Goal: Task Accomplishment & Management: Complete application form

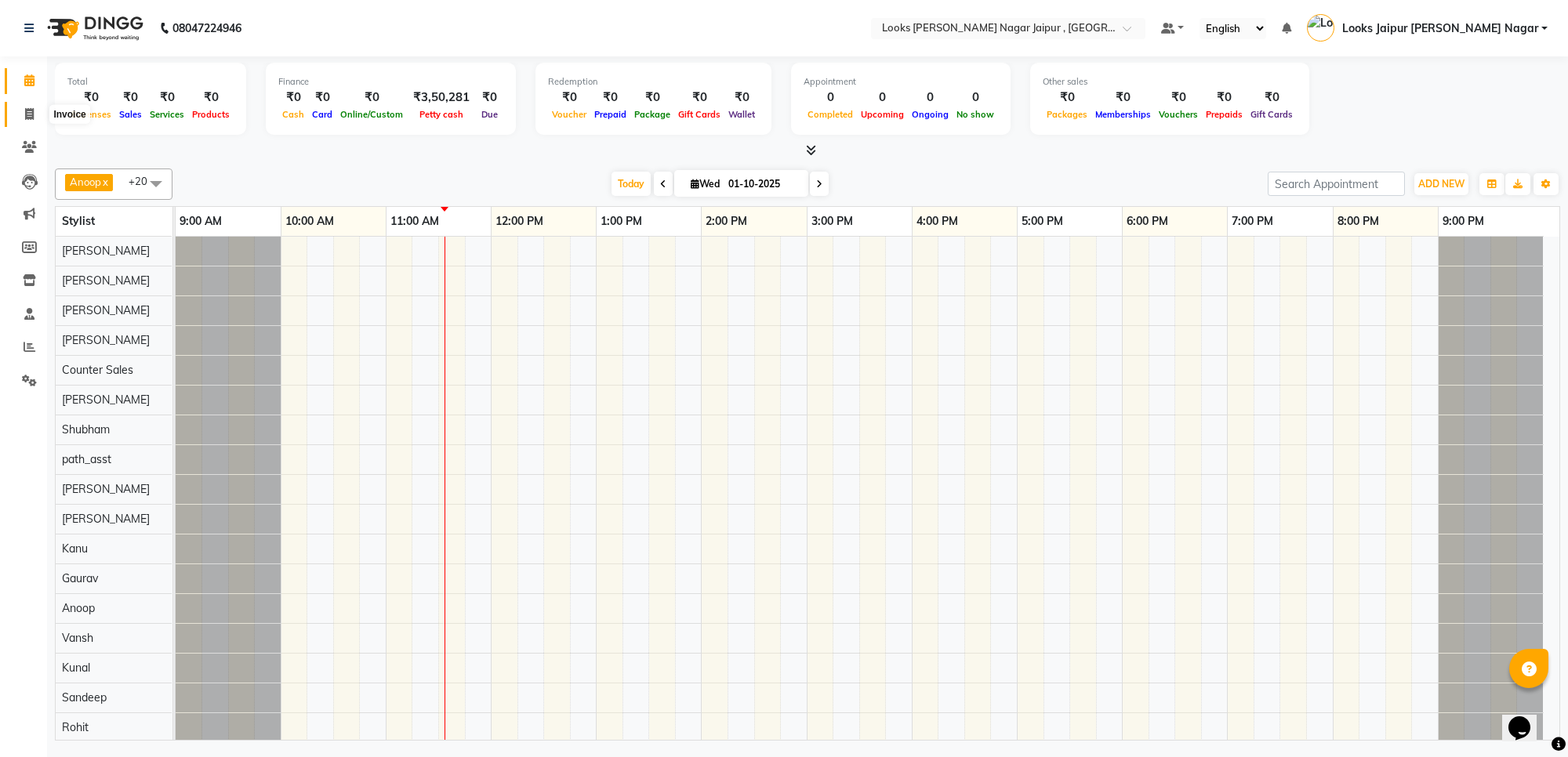
click at [26, 118] on icon at bounding box center [29, 115] width 9 height 12
select select "service"
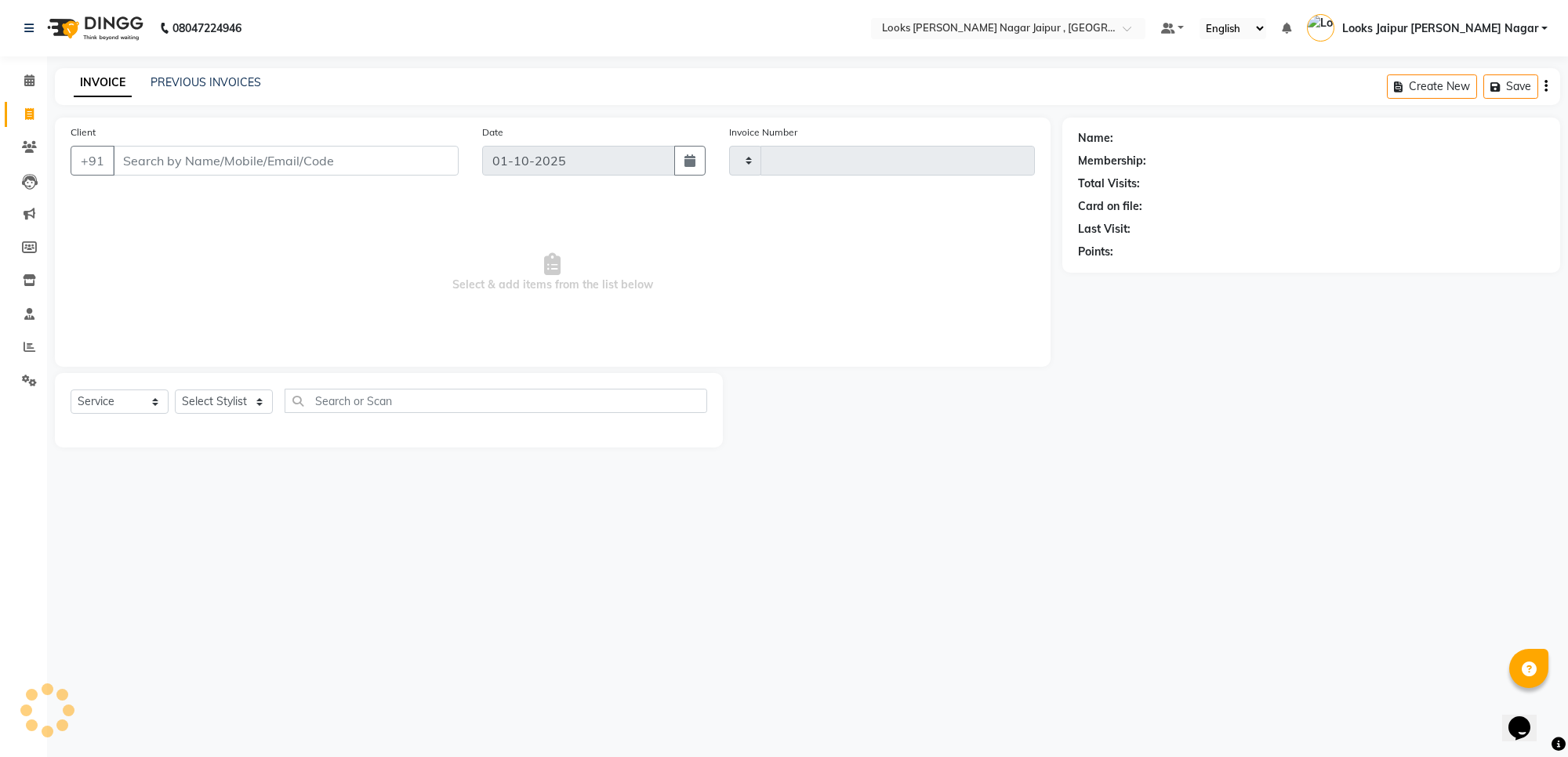
type input "4083"
select select "4317"
click at [170, 158] on input "Client" at bounding box center [285, 160] width 345 height 30
click at [180, 159] on input "Client" at bounding box center [285, 160] width 345 height 30
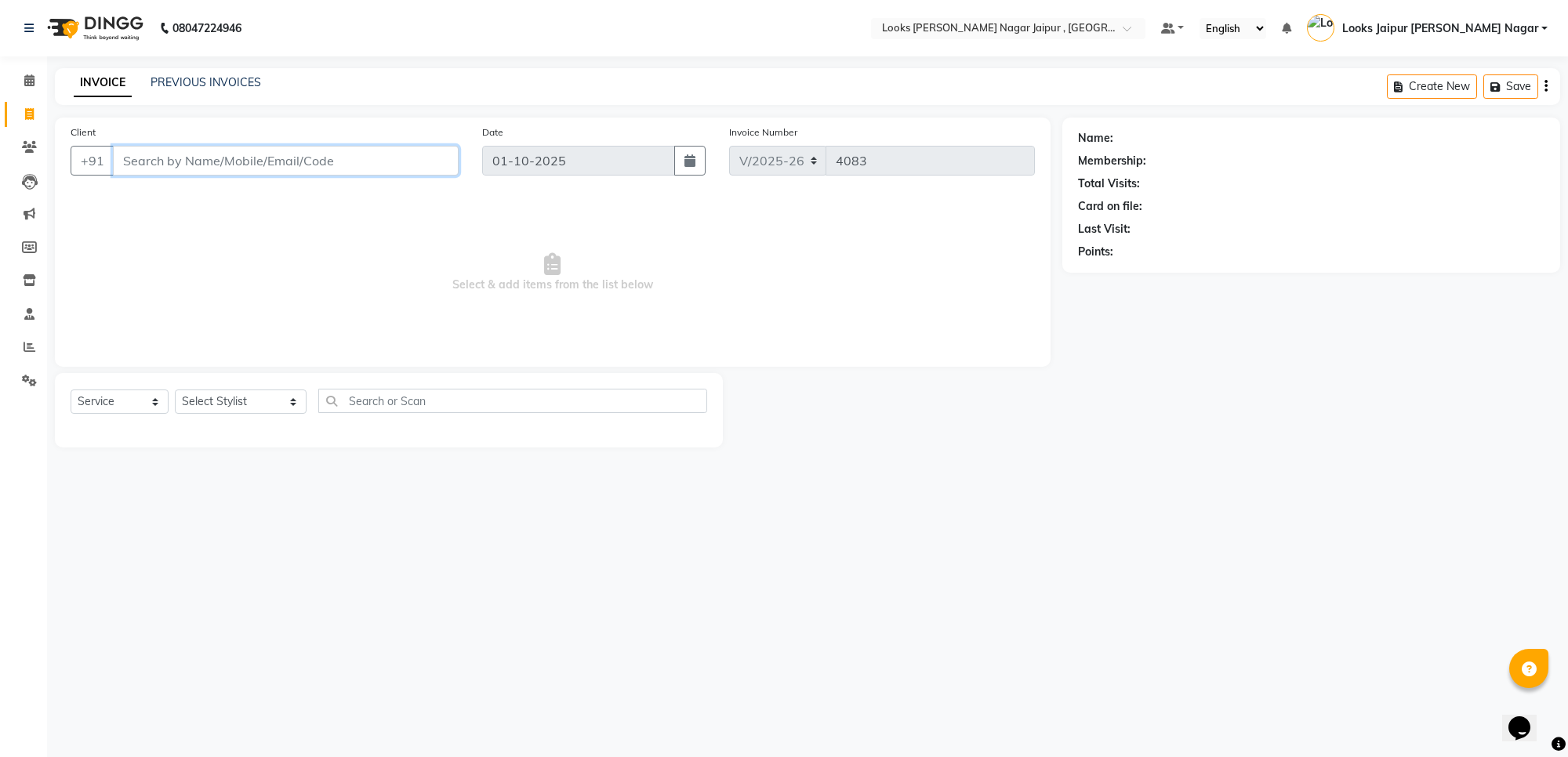
click at [180, 159] on input "Client" at bounding box center [285, 160] width 345 height 30
click at [146, 161] on input "Client" at bounding box center [285, 160] width 345 height 30
type input "7340406588"
click at [406, 153] on span "Add Client" at bounding box center [419, 160] width 62 height 16
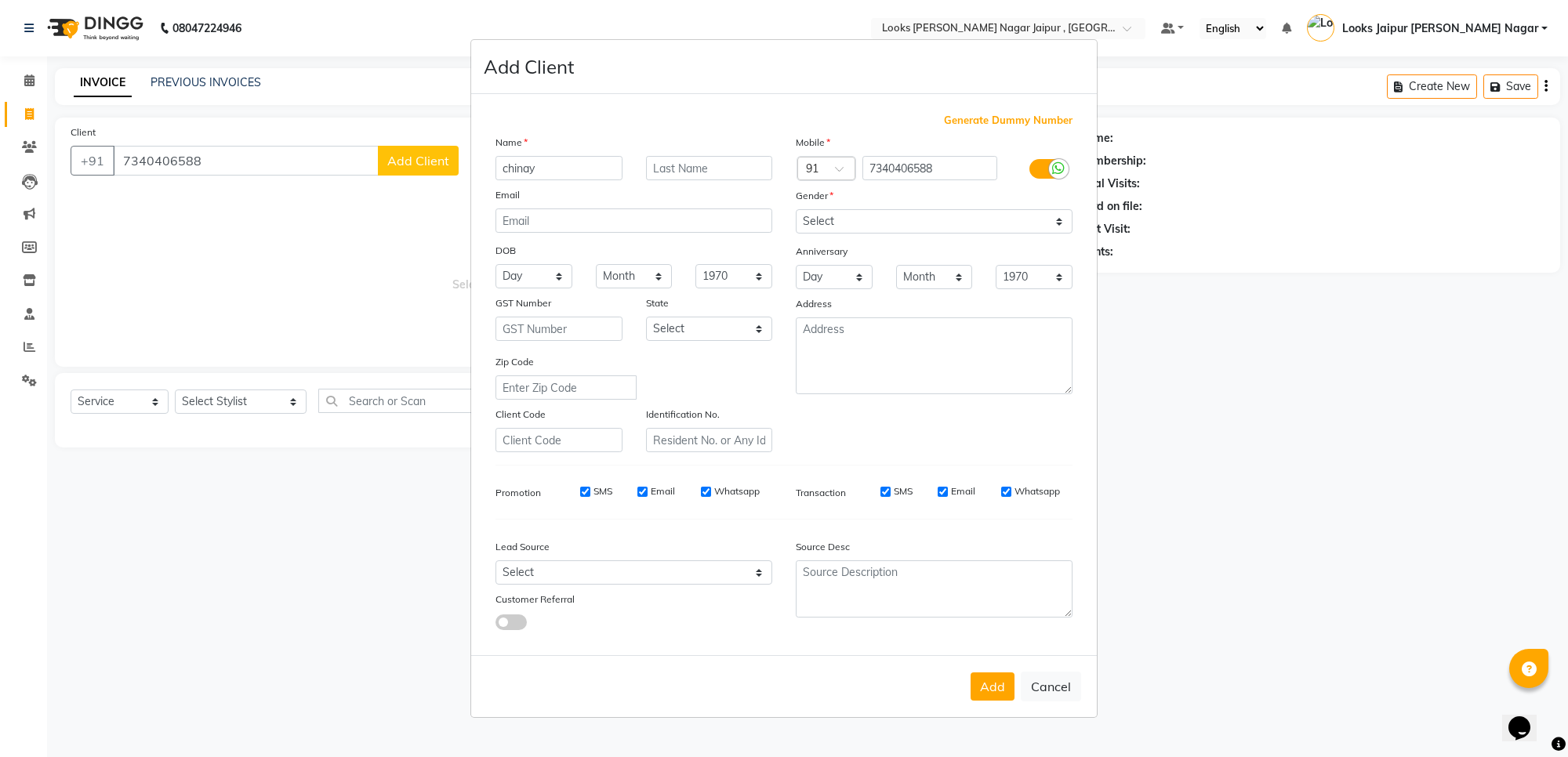
type input "chinay"
click at [888, 220] on select "Select [DEMOGRAPHIC_DATA] [DEMOGRAPHIC_DATA] Other Prefer Not To Say" at bounding box center [934, 221] width 277 height 24
select select "[DEMOGRAPHIC_DATA]"
click at [796, 211] on select "Select [DEMOGRAPHIC_DATA] [DEMOGRAPHIC_DATA] Other Prefer Not To Say" at bounding box center [934, 221] width 277 height 24
click at [977, 673] on button "Add" at bounding box center [992, 686] width 44 height 28
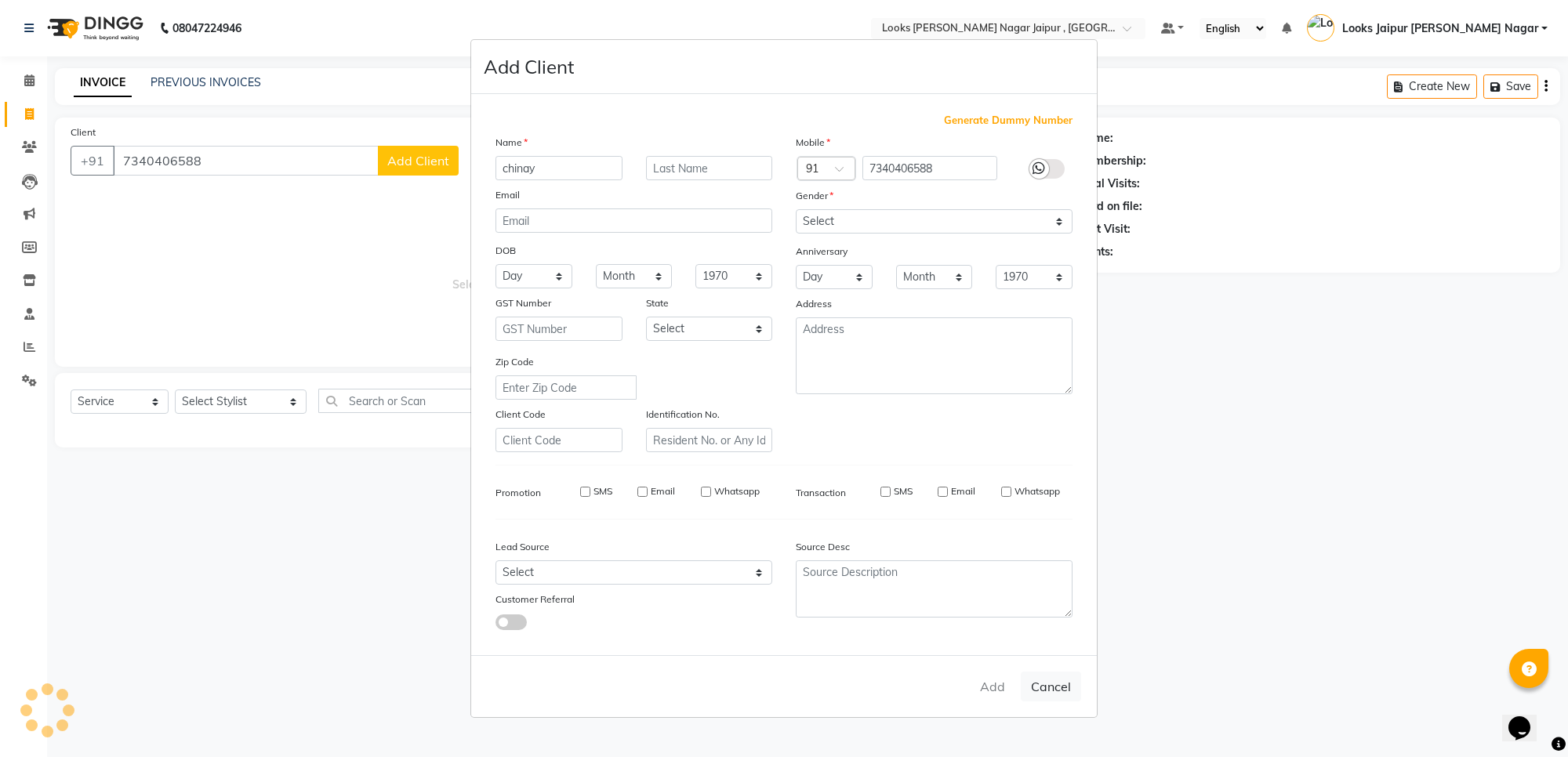
select select
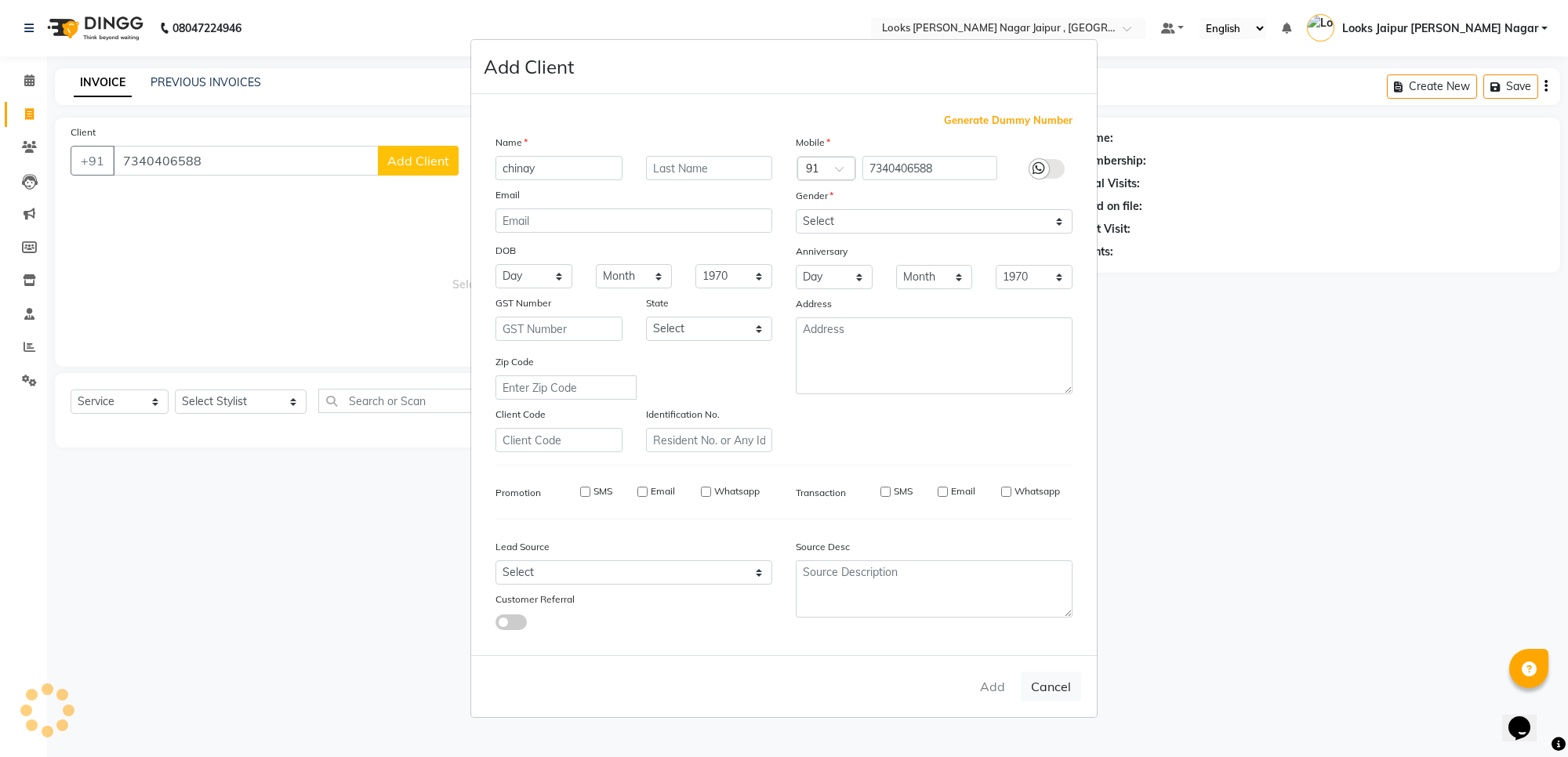
select select
checkbox input "false"
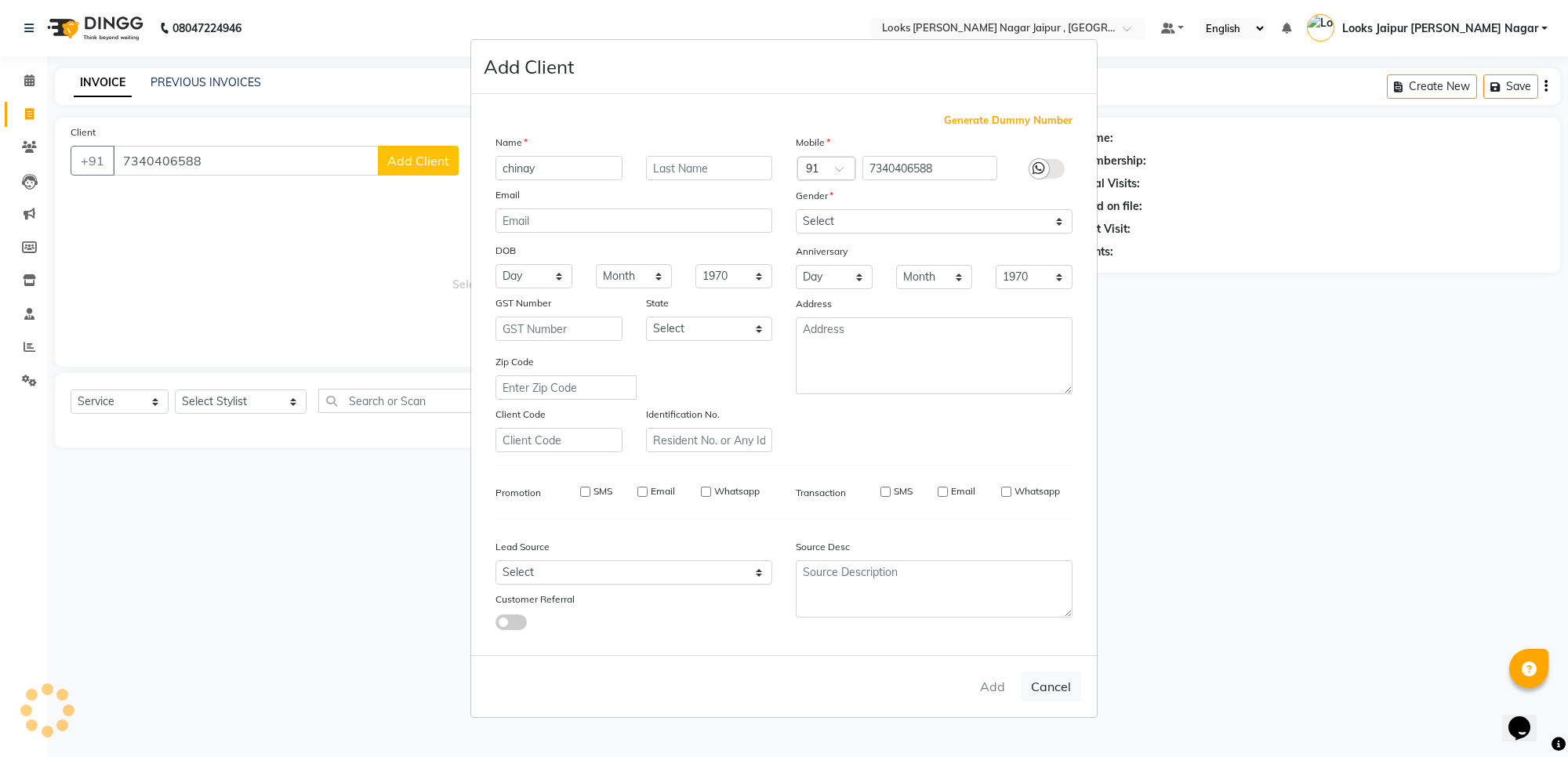
checkbox input "false"
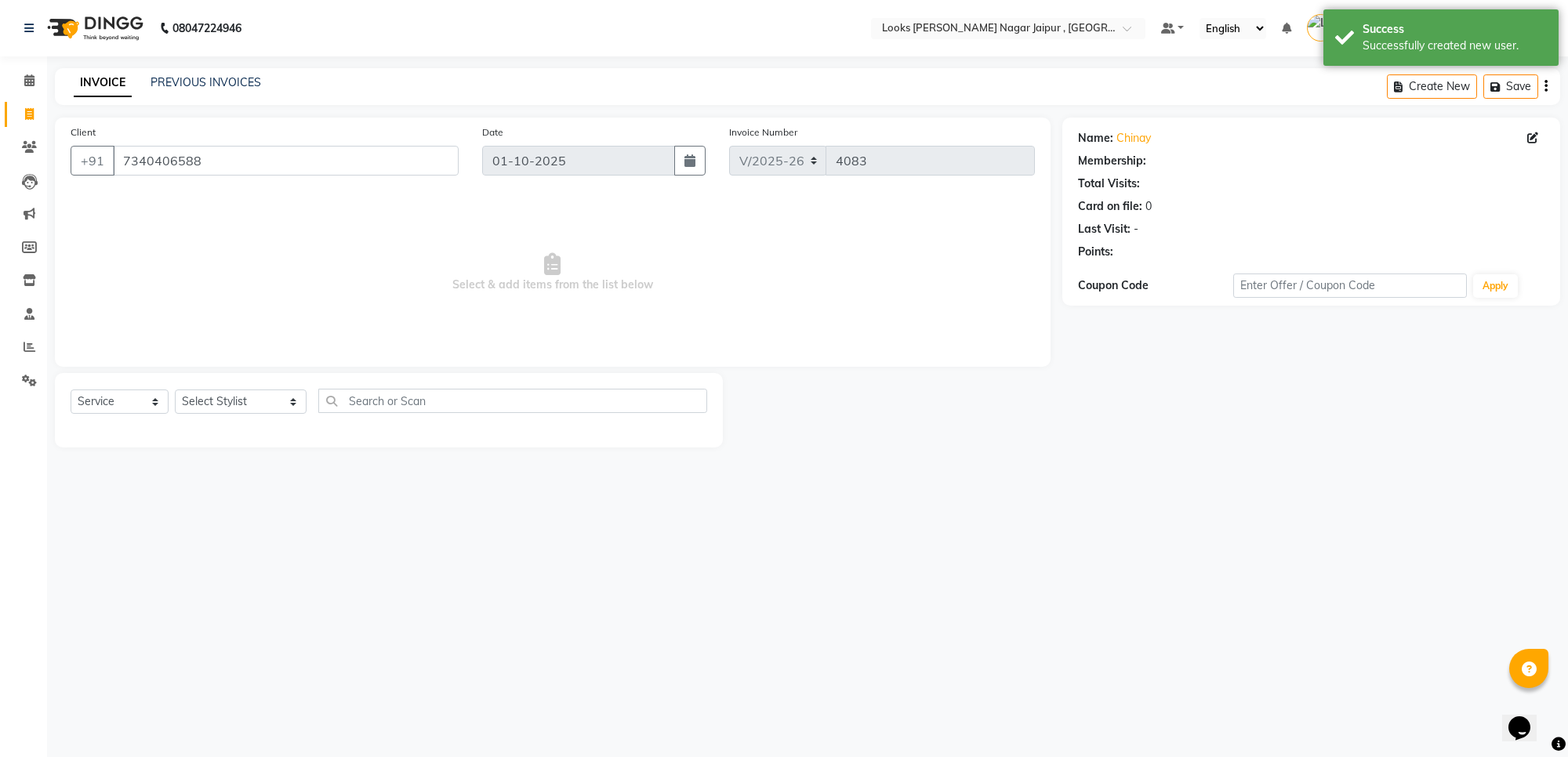
select select "1: Object"
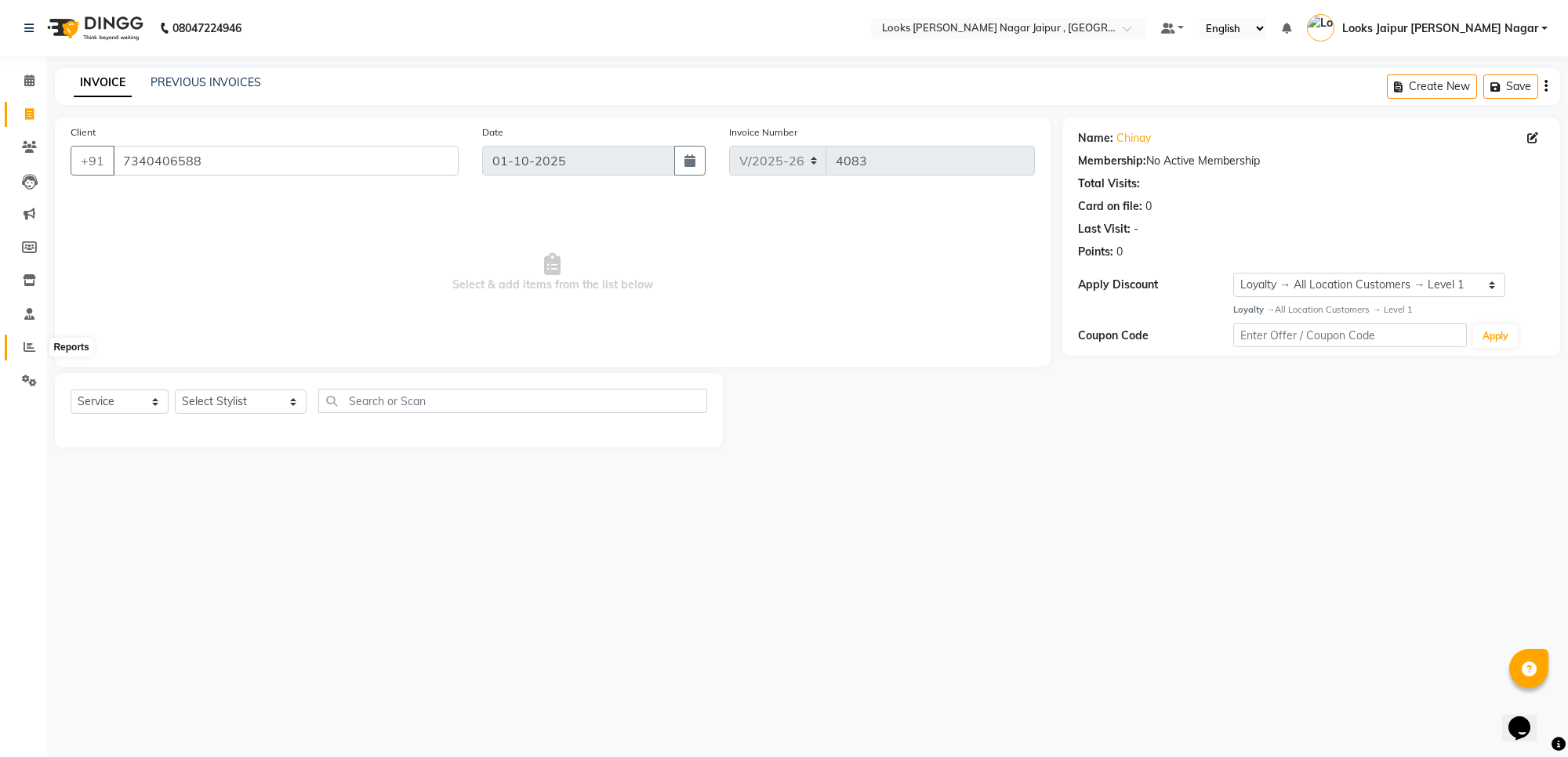
click at [36, 339] on span at bounding box center [29, 347] width 28 height 18
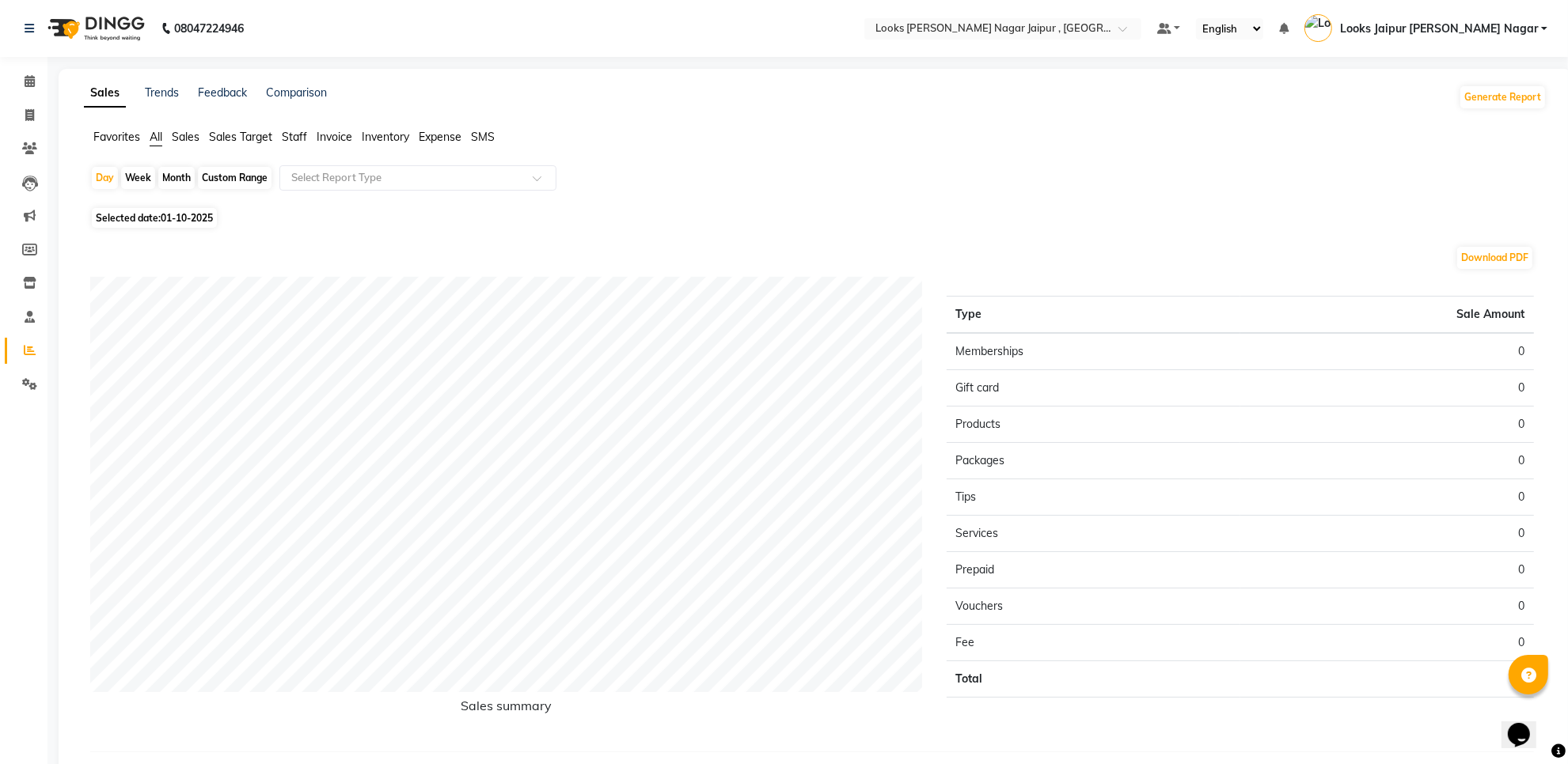
click at [168, 216] on span "01-10-2025" at bounding box center [187, 218] width 52 height 12
select select "10"
select select "2025"
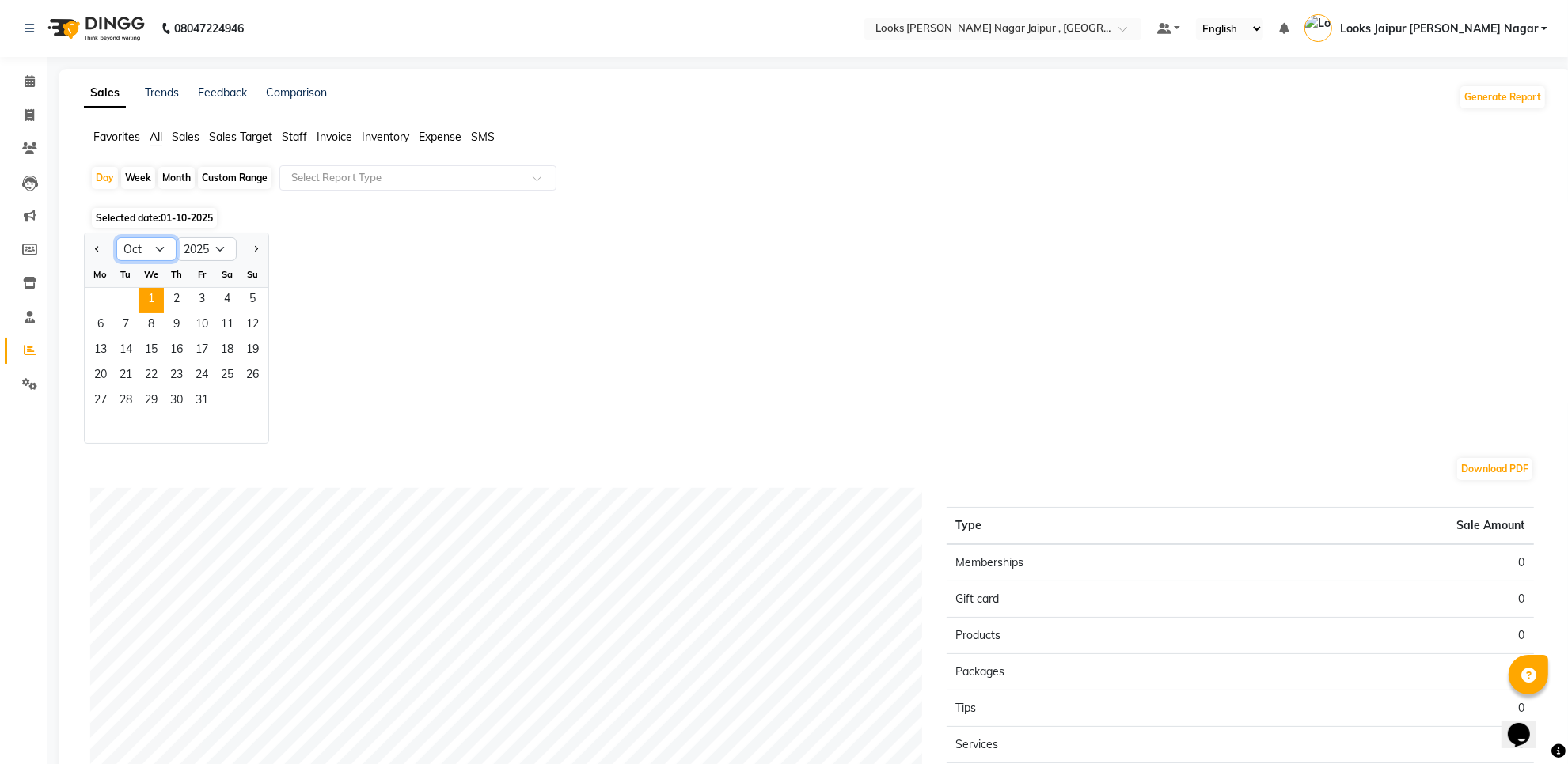
click at [149, 249] on select "Jan Feb Mar Apr May Jun [DATE] Aug Sep Oct Nov Dec" at bounding box center [146, 249] width 60 height 23
select select "9"
click at [117, 238] on select "Jan Feb Mar Apr May Jun [DATE] Aug Sep Oct Nov Dec" at bounding box center [146, 249] width 60 height 23
click at [136, 402] on span "30" at bounding box center [125, 402] width 25 height 25
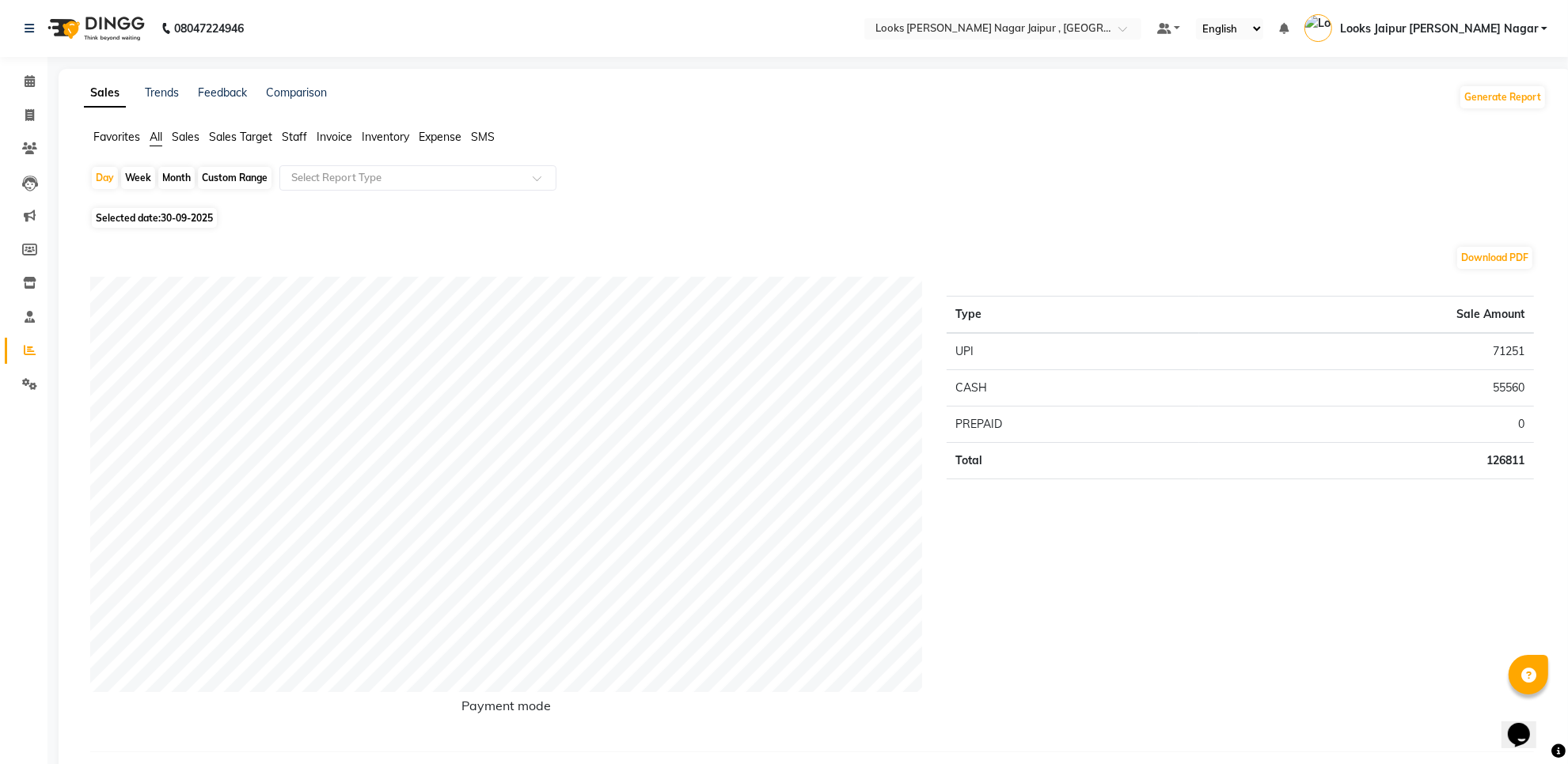
click at [294, 133] on span "Staff" at bounding box center [294, 136] width 25 height 14
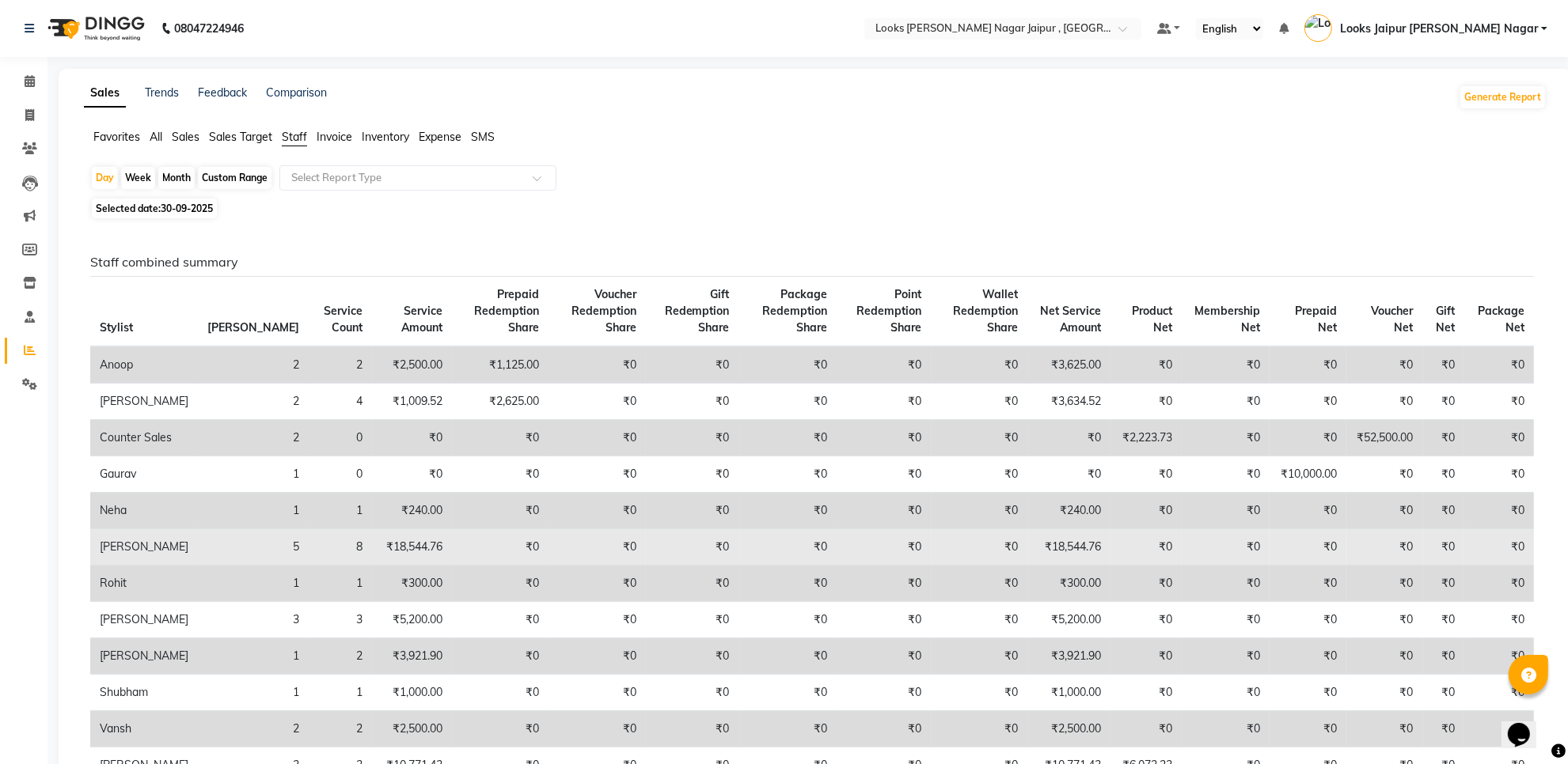
click at [479, 566] on td "₹0" at bounding box center [501, 548] width 97 height 37
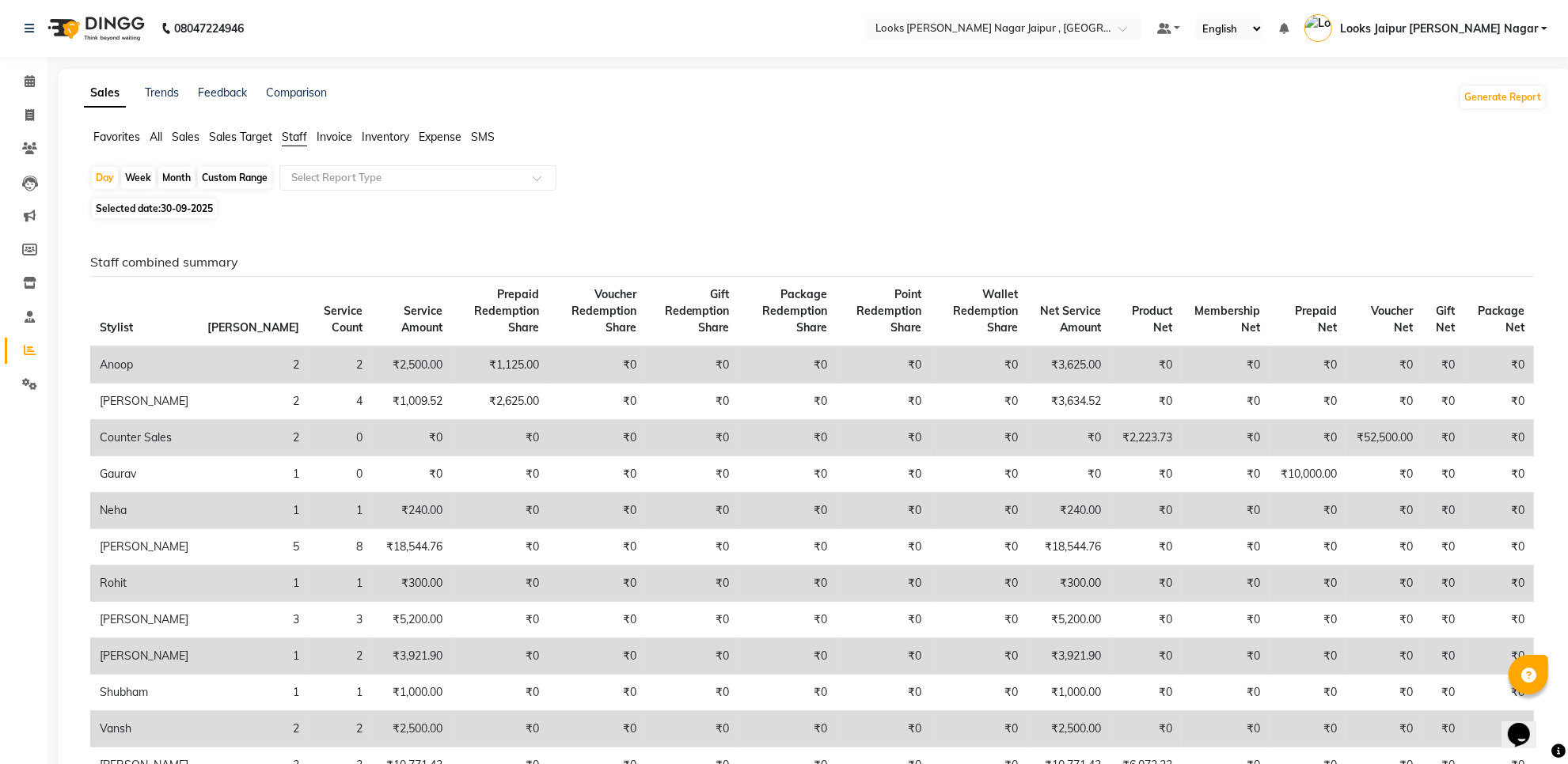
click at [169, 207] on span "30-09-2025" at bounding box center [187, 209] width 52 height 12
select select "9"
select select "2025"
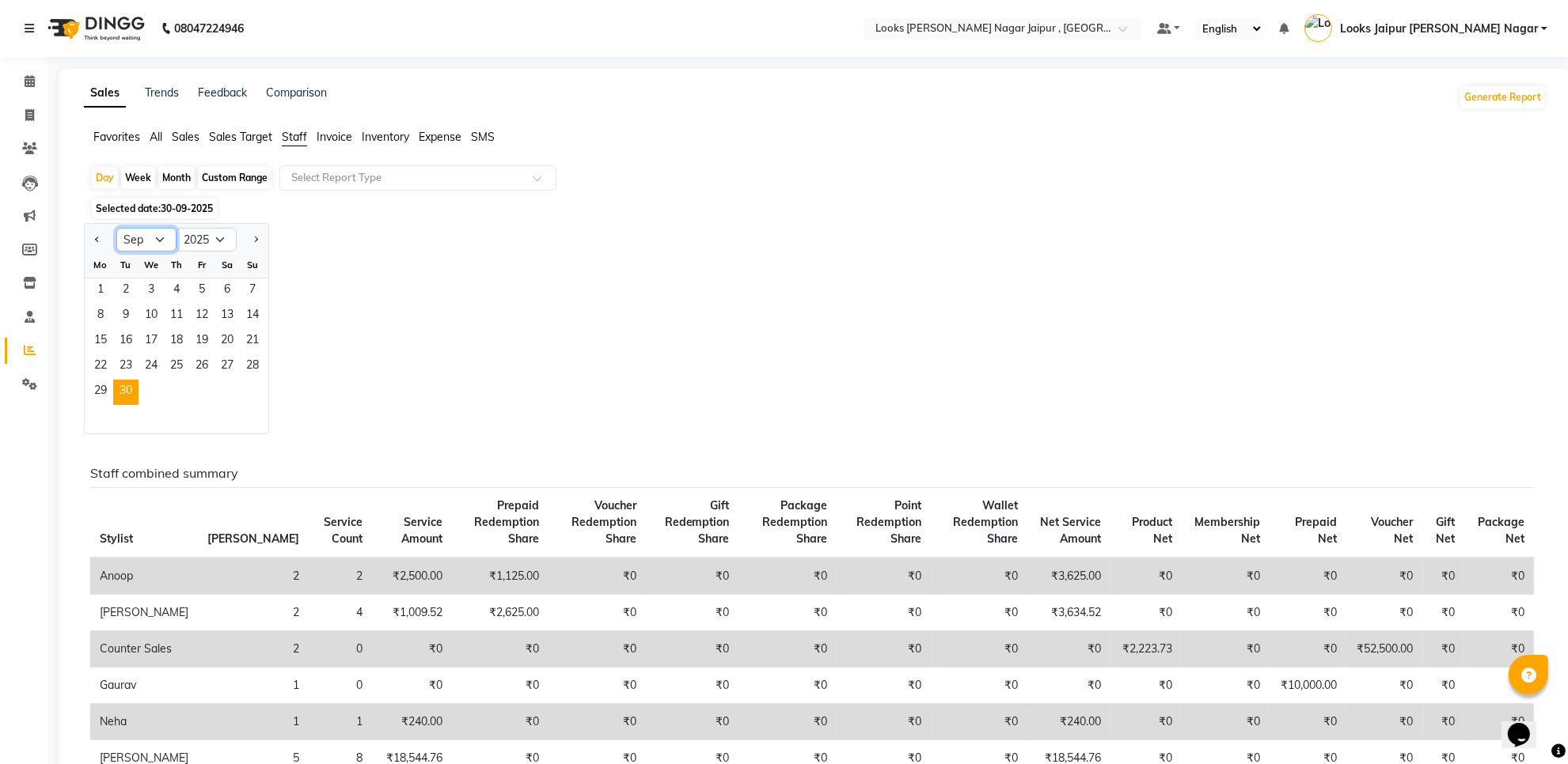
click at [163, 237] on select "Jan Feb Mar Apr May Jun [DATE] Aug Sep Oct Nov Dec" at bounding box center [146, 239] width 60 height 23
select select "10"
click at [117, 229] on select "Jan Feb Mar Apr May Jun [DATE] Aug Sep Oct Nov Dec" at bounding box center [146, 239] width 60 height 23
click at [151, 289] on span "1" at bounding box center [150, 290] width 25 height 25
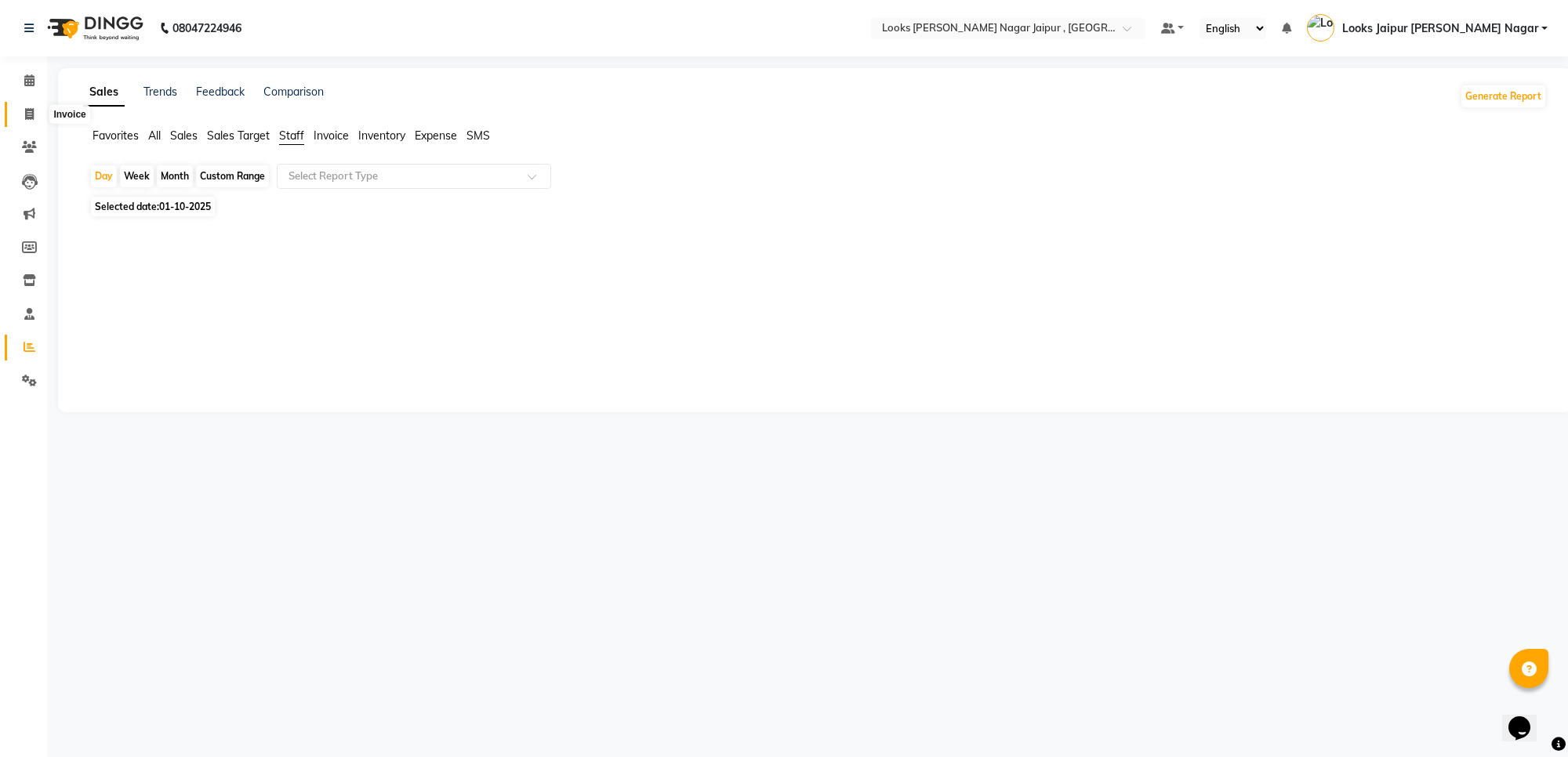
click at [25, 118] on icon at bounding box center [29, 115] width 9 height 12
select select "service"
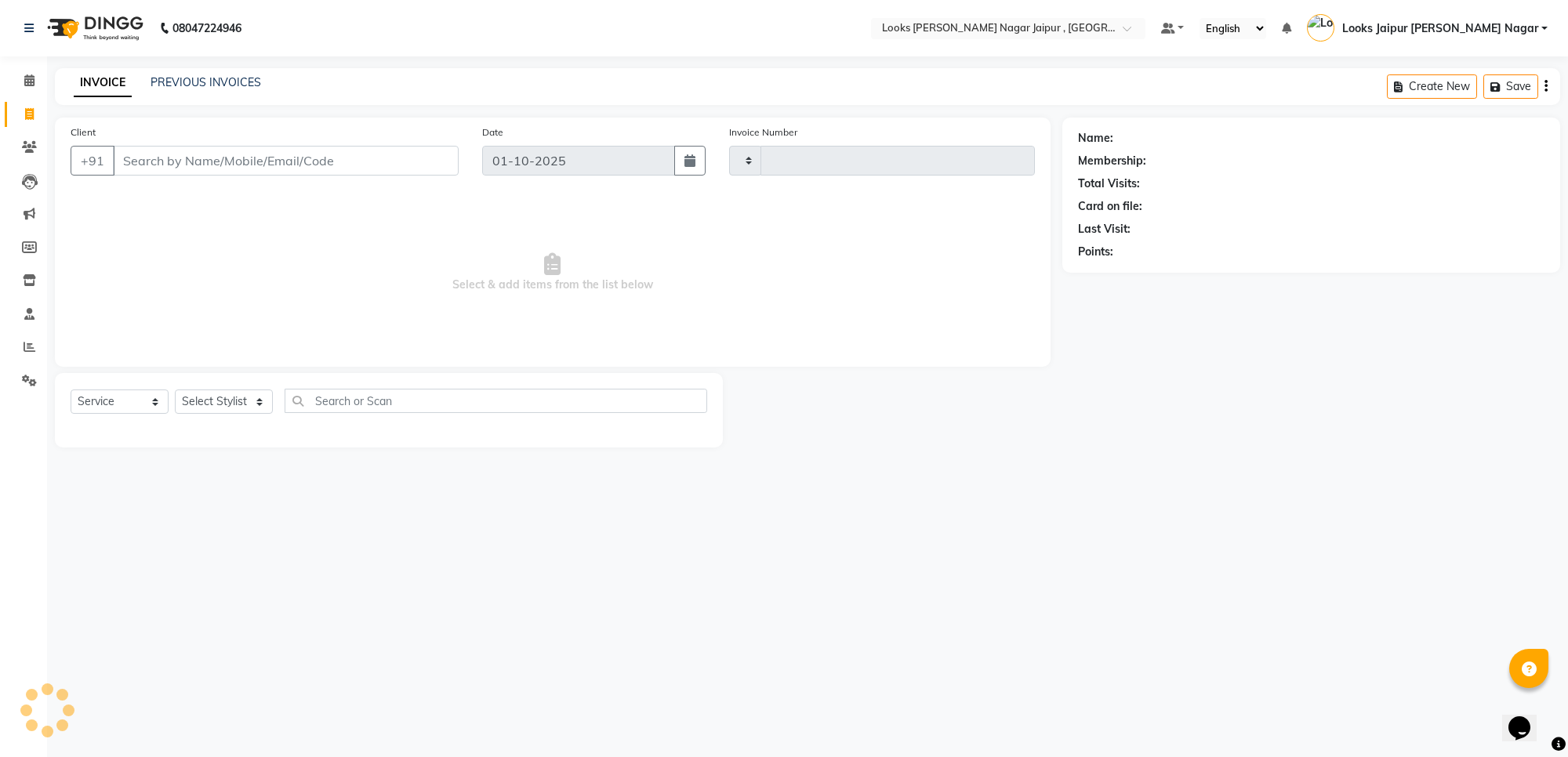
type input "4083"
select select "4317"
click at [31, 151] on icon at bounding box center [28, 147] width 15 height 12
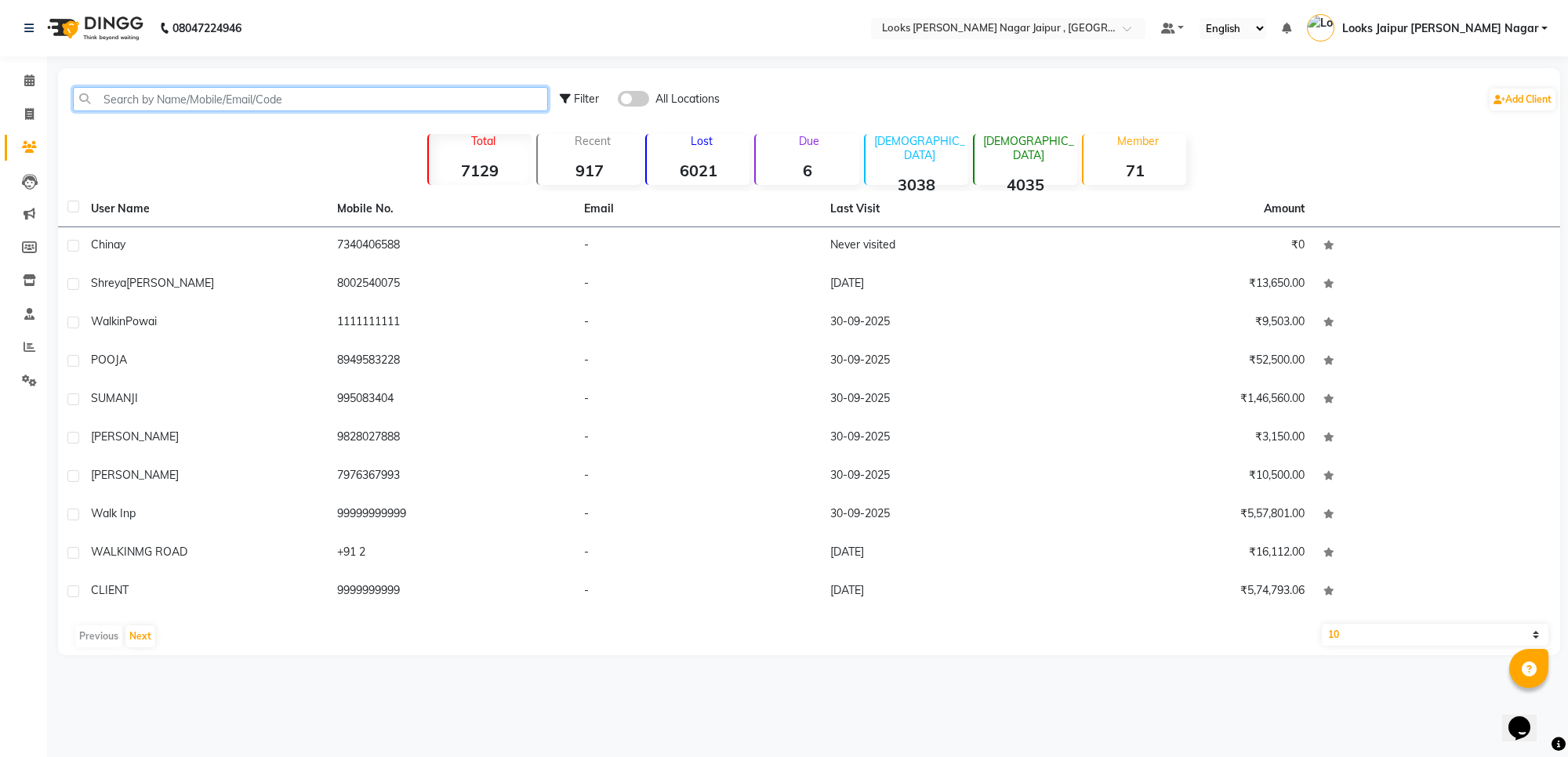
click at [169, 90] on input "text" at bounding box center [311, 99] width 476 height 24
click at [20, 111] on span at bounding box center [29, 115] width 28 height 18
select select "4317"
select select "service"
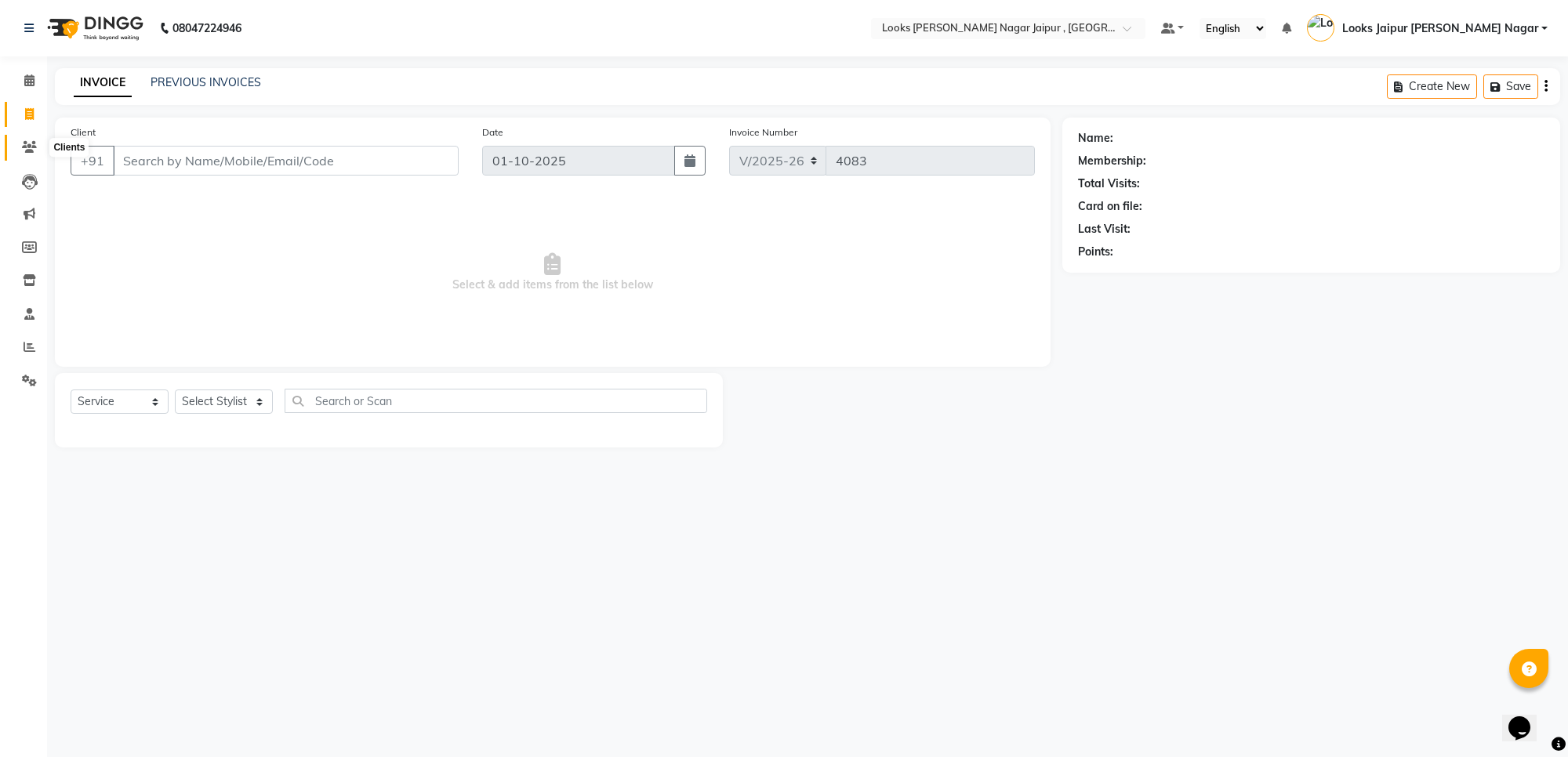
click at [33, 144] on icon at bounding box center [28, 147] width 15 height 12
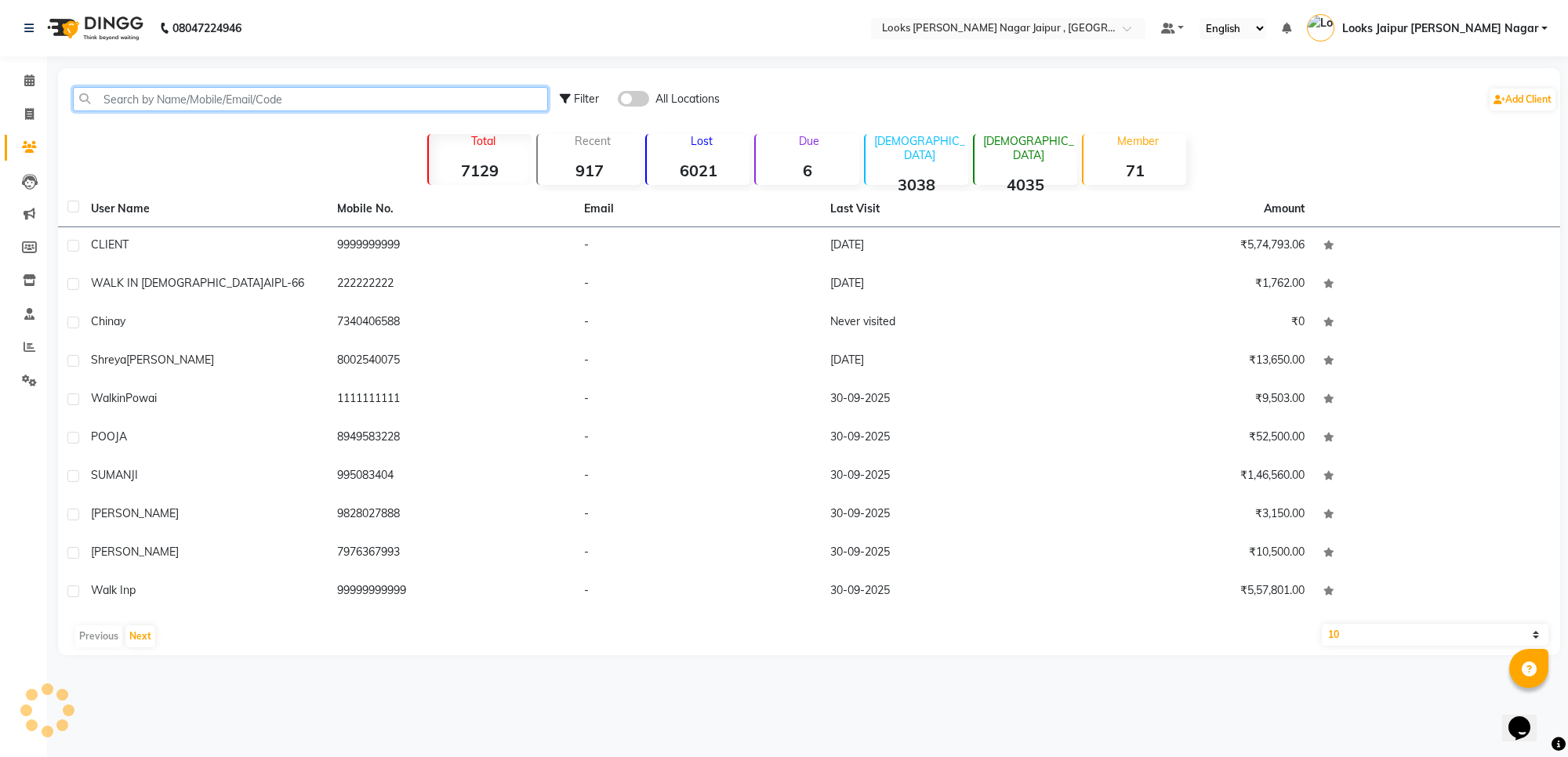
click at [230, 109] on input "text" at bounding box center [311, 99] width 476 height 24
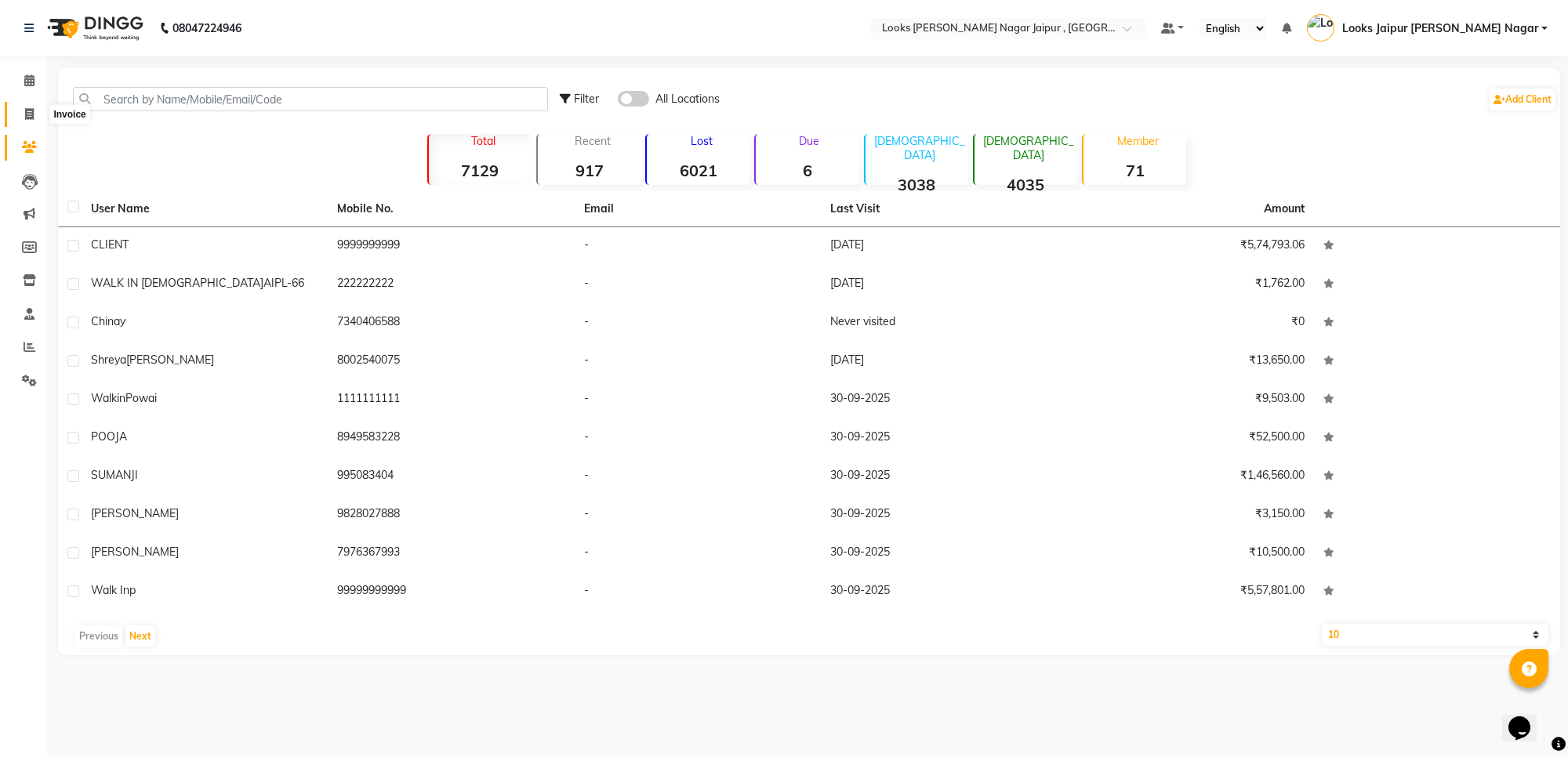
click at [37, 107] on span at bounding box center [29, 115] width 28 height 18
select select "service"
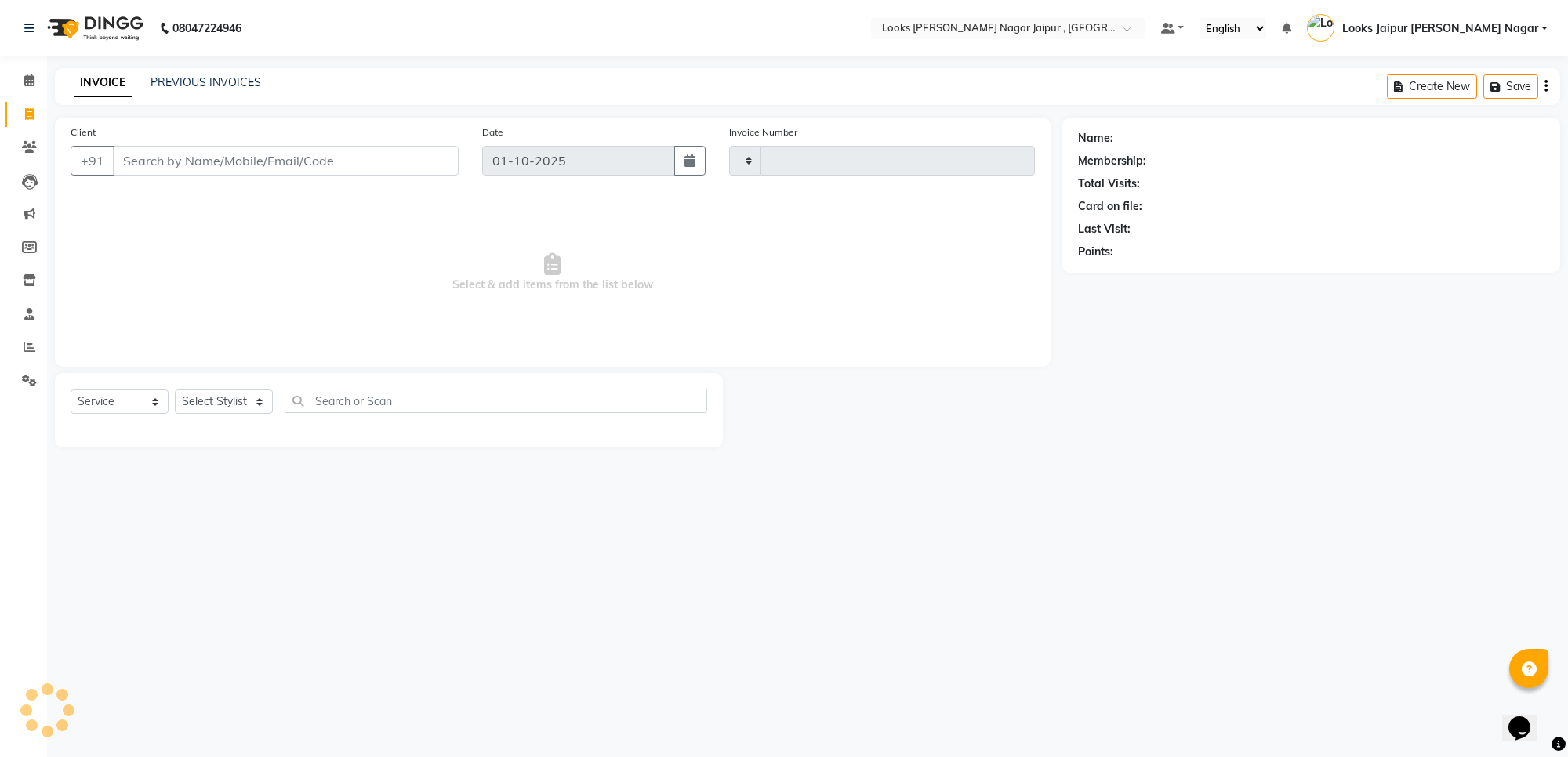
type input "4083"
select select "4317"
click at [202, 165] on input "Client" at bounding box center [285, 160] width 345 height 30
click at [332, 152] on input "Client" at bounding box center [285, 160] width 345 height 30
type input "9"
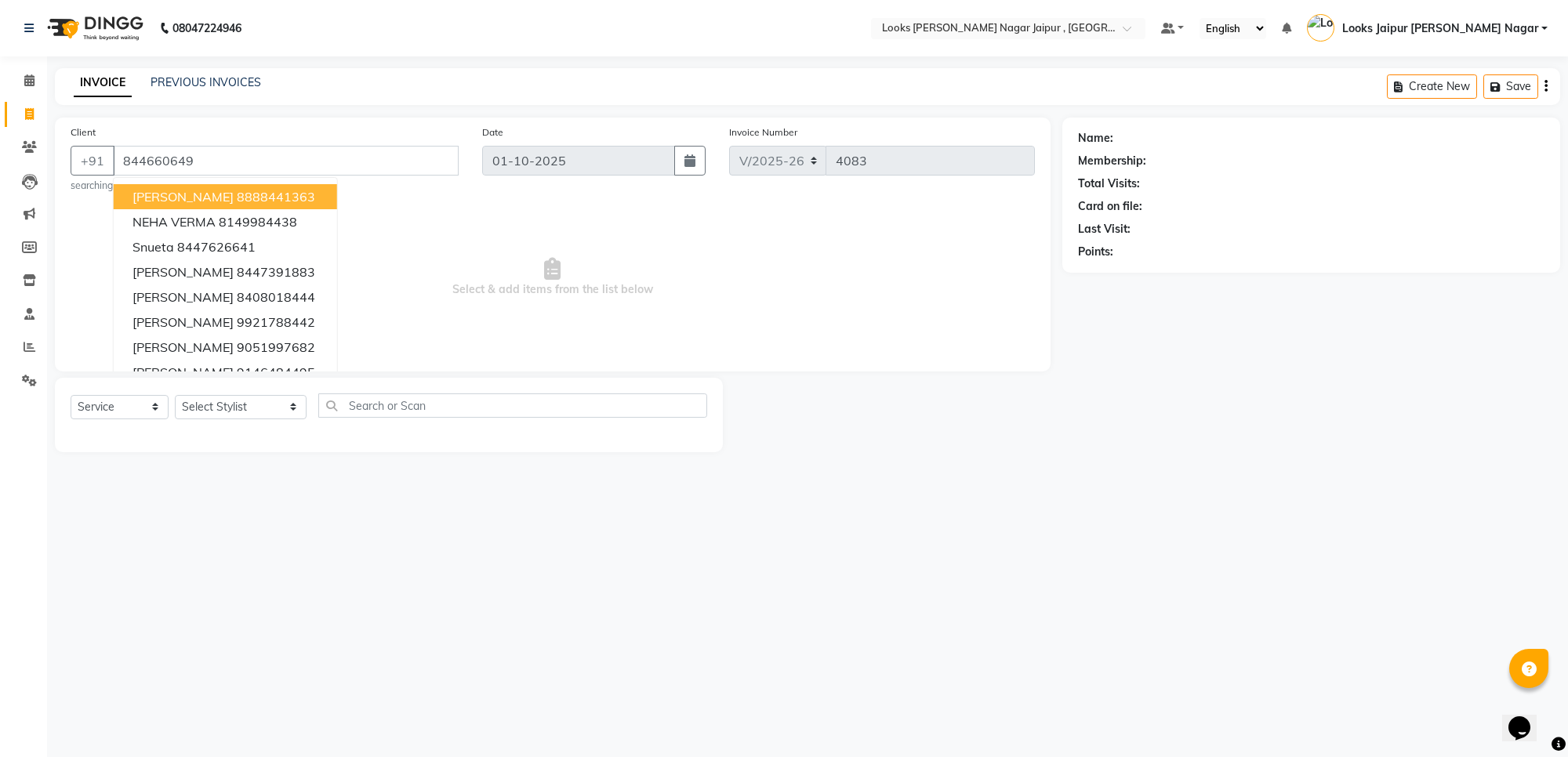
type input "8446606496"
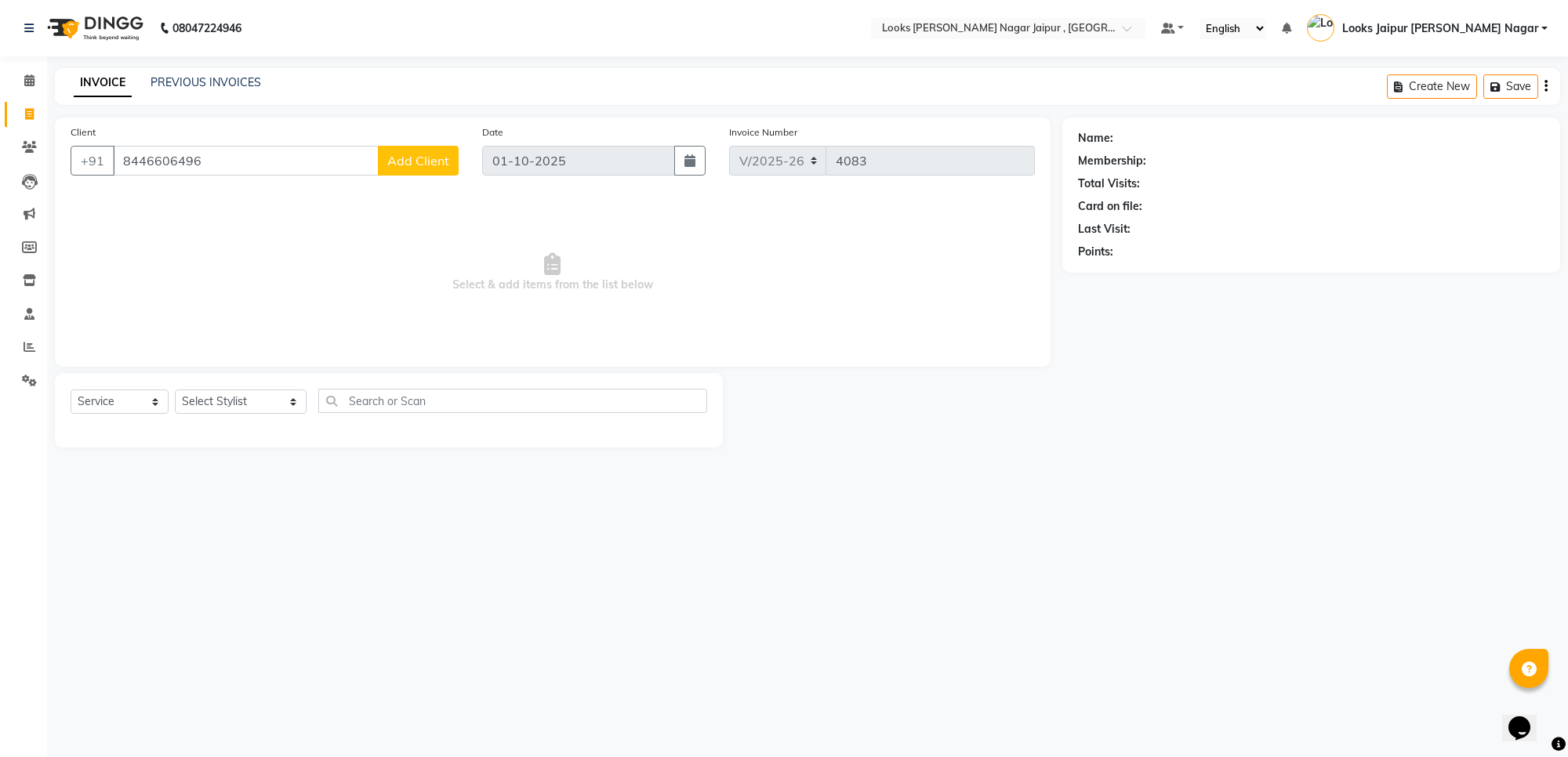
click at [236, 159] on input "8446606496" at bounding box center [246, 160] width 266 height 30
